Goal: Find specific page/section: Find specific page/section

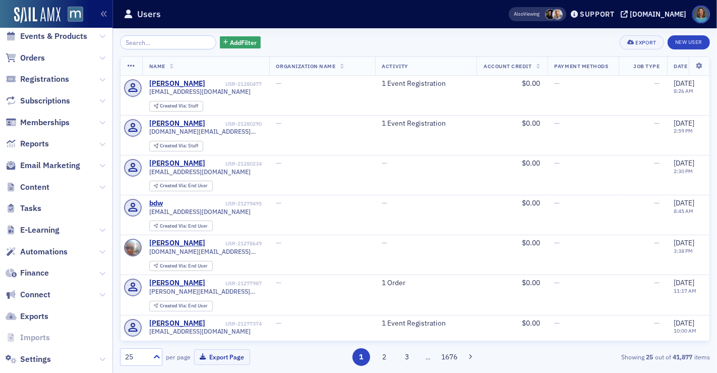
scroll to position [123, 0]
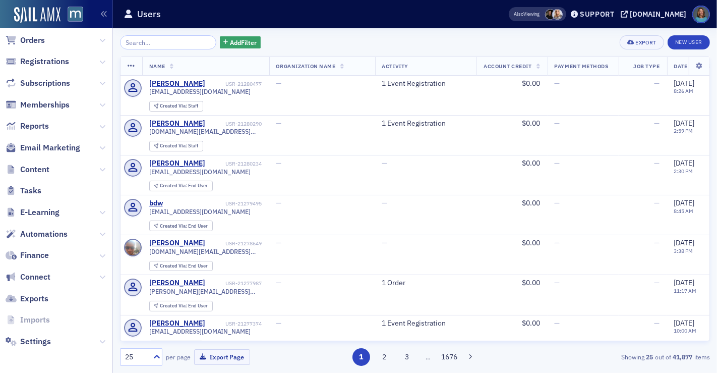
click at [138, 46] on input "search" at bounding box center [168, 42] width 96 height 14
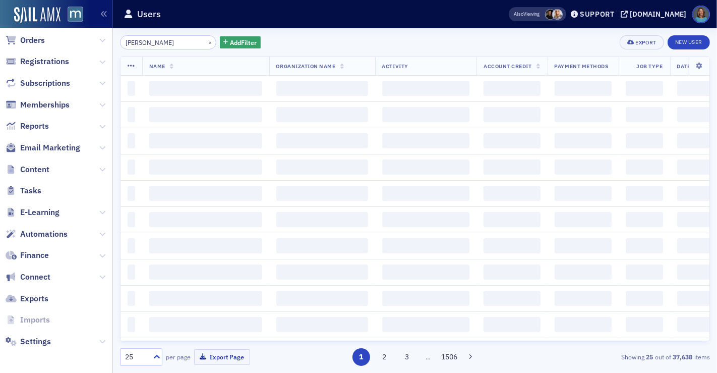
type input "[PERSON_NAME]"
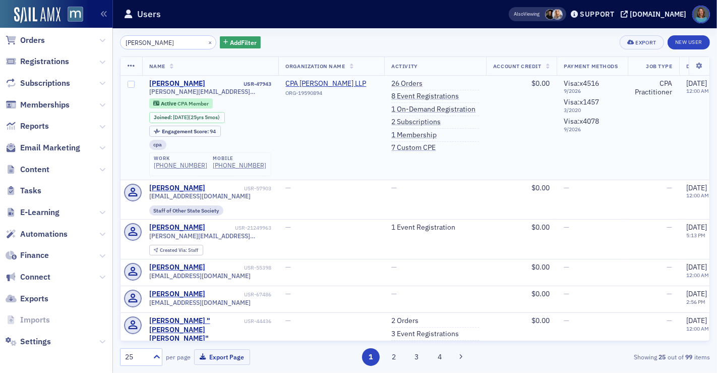
click at [179, 82] on div "[PERSON_NAME]" at bounding box center [177, 83] width 56 height 9
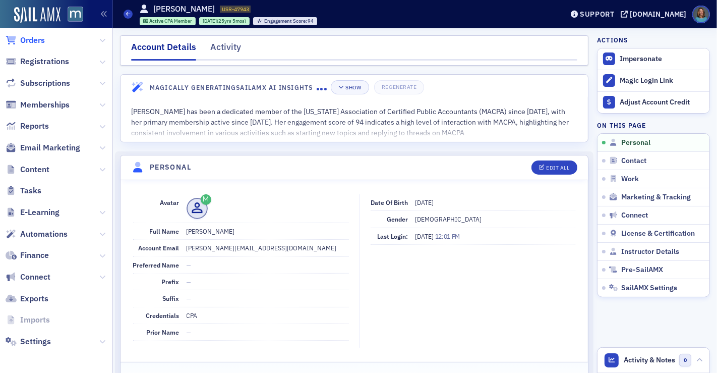
click at [37, 38] on span "Orders" at bounding box center [32, 40] width 25 height 11
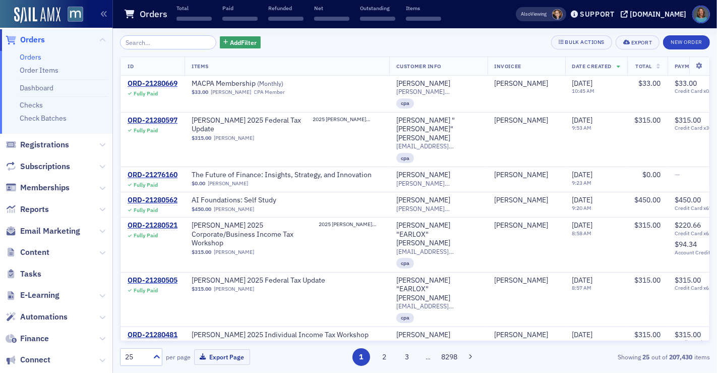
click at [154, 41] on input "search" at bounding box center [168, 42] width 96 height 14
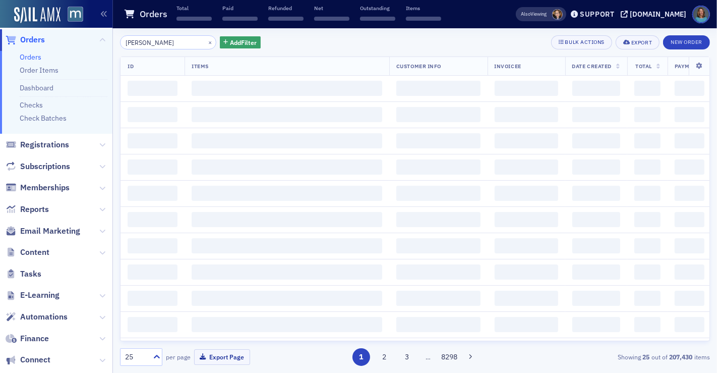
type input "[PERSON_NAME]"
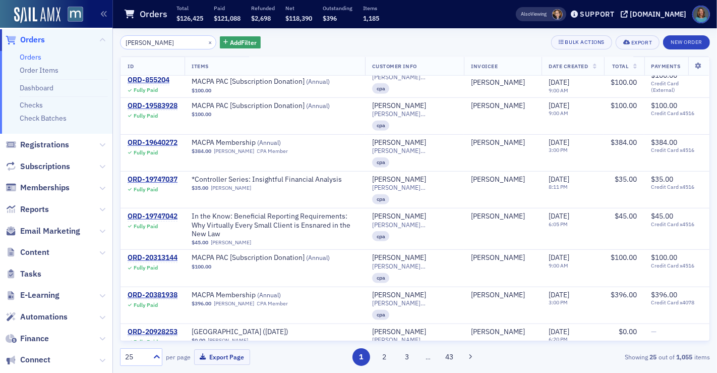
scroll to position [668, 0]
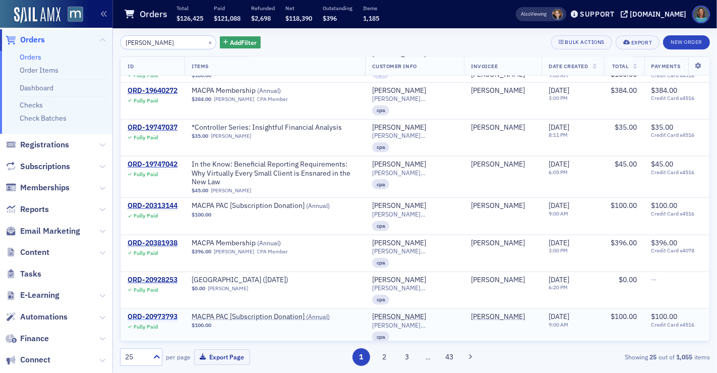
click at [139, 312] on div "ORD-20973793" at bounding box center [153, 316] width 50 height 9
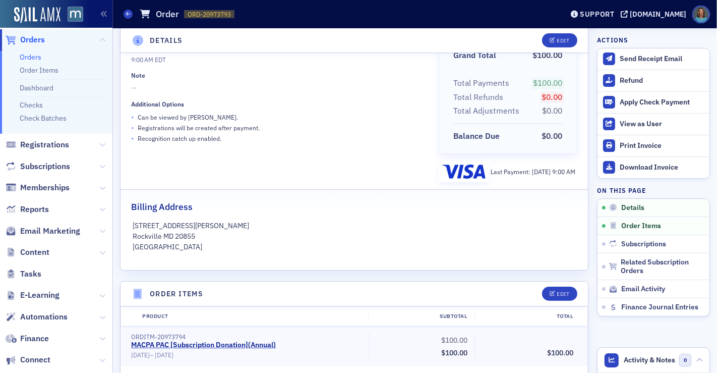
scroll to position [112, 0]
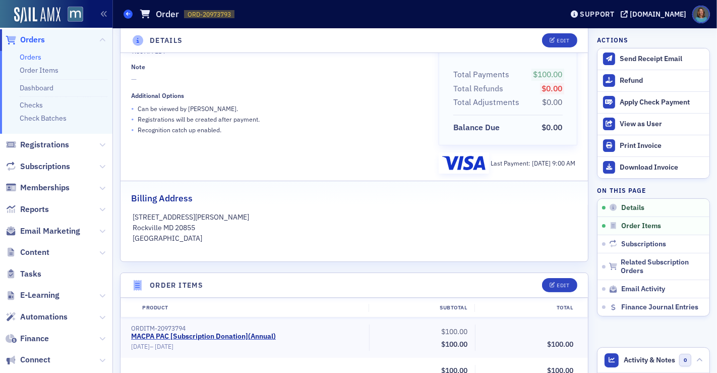
click at [130, 16] on span at bounding box center [128, 14] width 9 height 9
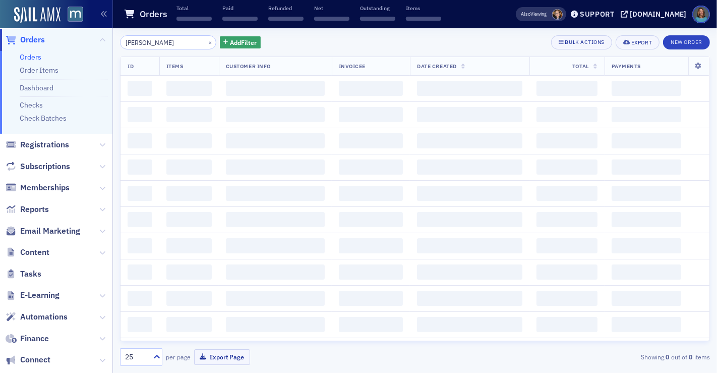
drag, startPoint x: 178, startPoint y: 45, endPoint x: 81, endPoint y: 34, distance: 98.0
click at [81, 34] on div "Users Organizations Events & Products Orders Orders Order Items Dashboard Check…" at bounding box center [358, 186] width 717 height 373
type input "[PERSON_NAME]"
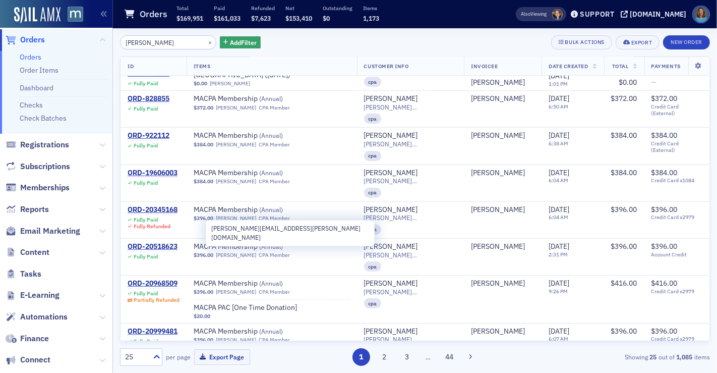
scroll to position [336, 0]
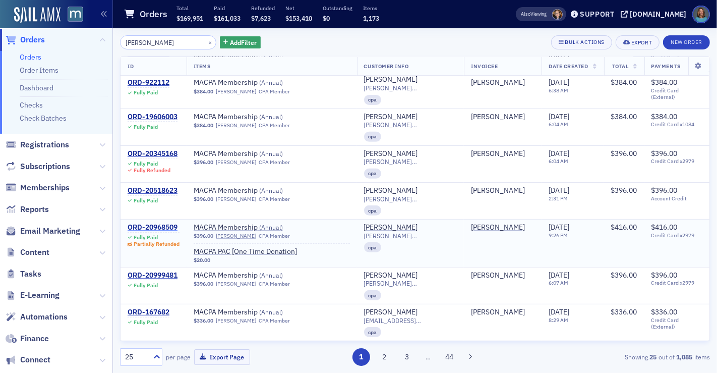
click at [165, 223] on div "ORD-20968509" at bounding box center [154, 227] width 52 height 9
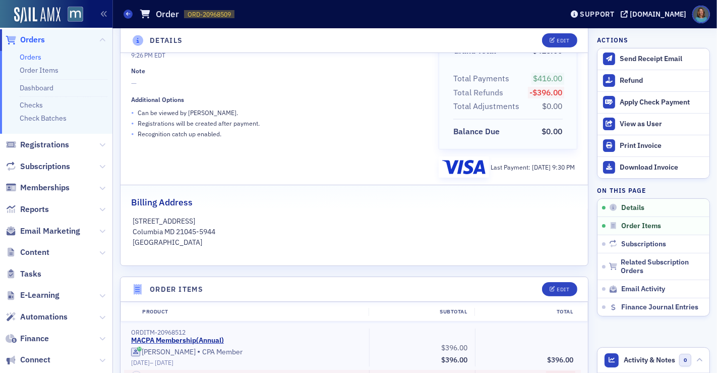
scroll to position [112, 0]
